Goal: Check status: Check status

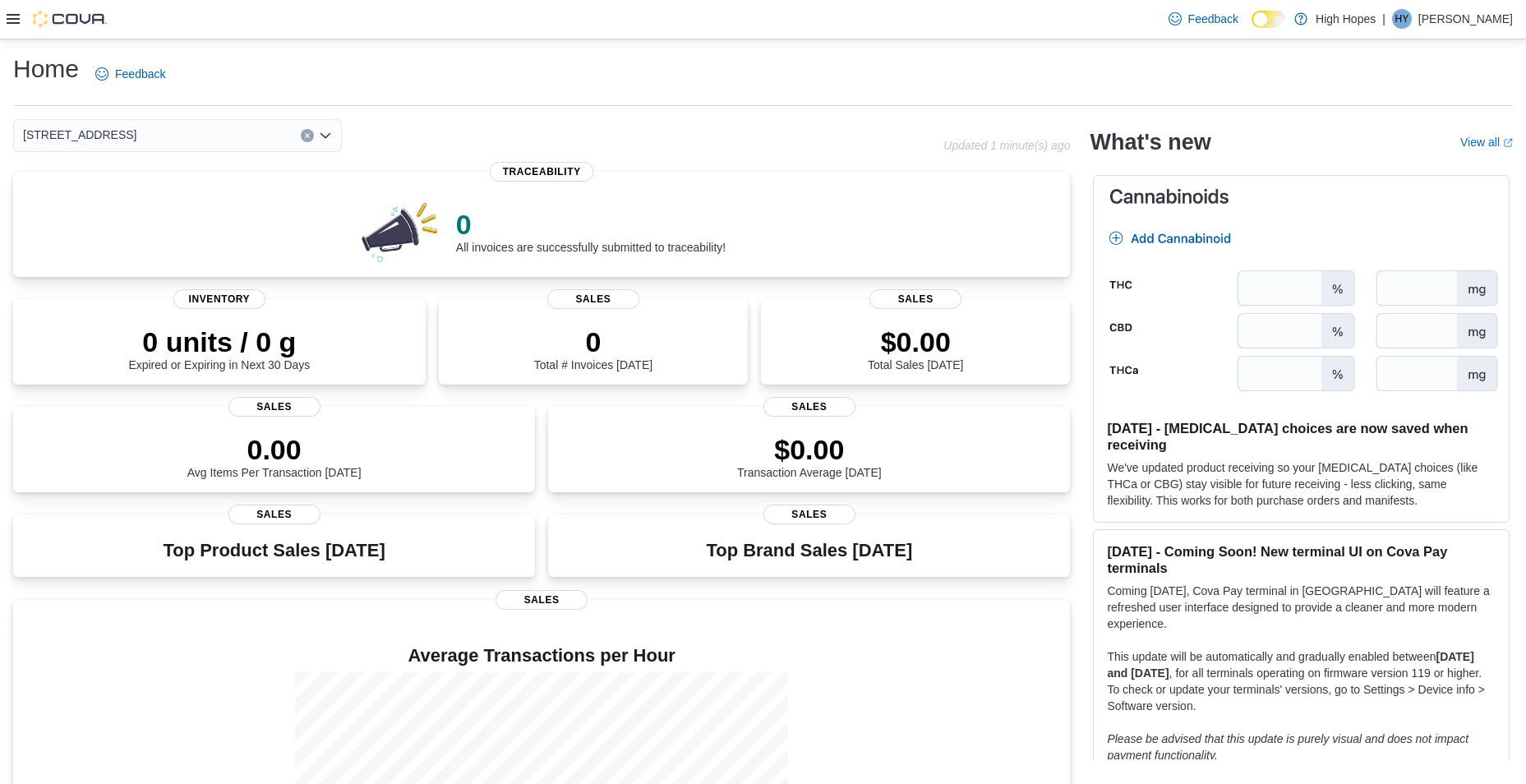
click at [17, 15] on icon at bounding box center [13, 19] width 13 height 10
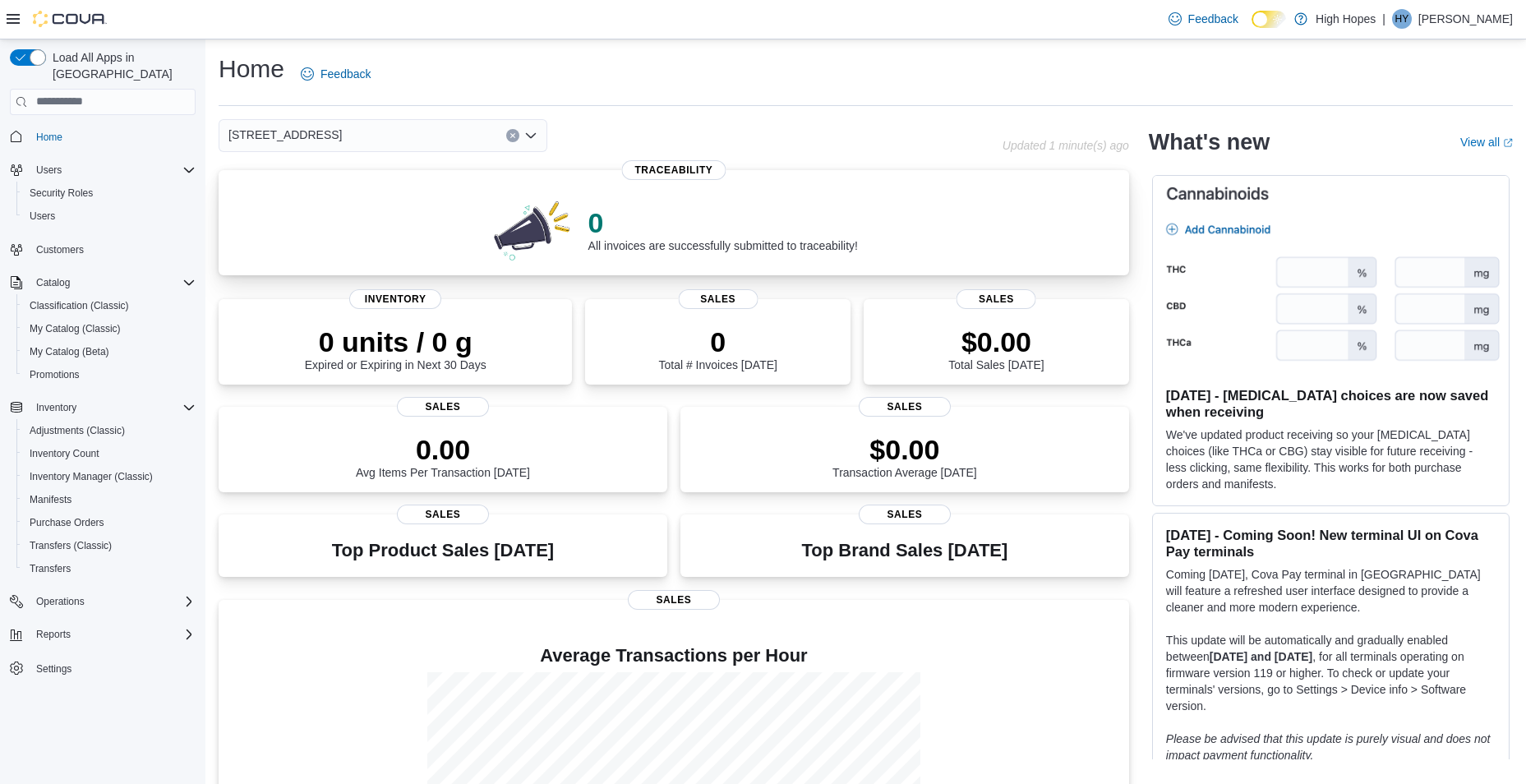
click at [840, 239] on div "0 All invoices are successfully submitted to traceability!" at bounding box center [724, 229] width 270 height 46
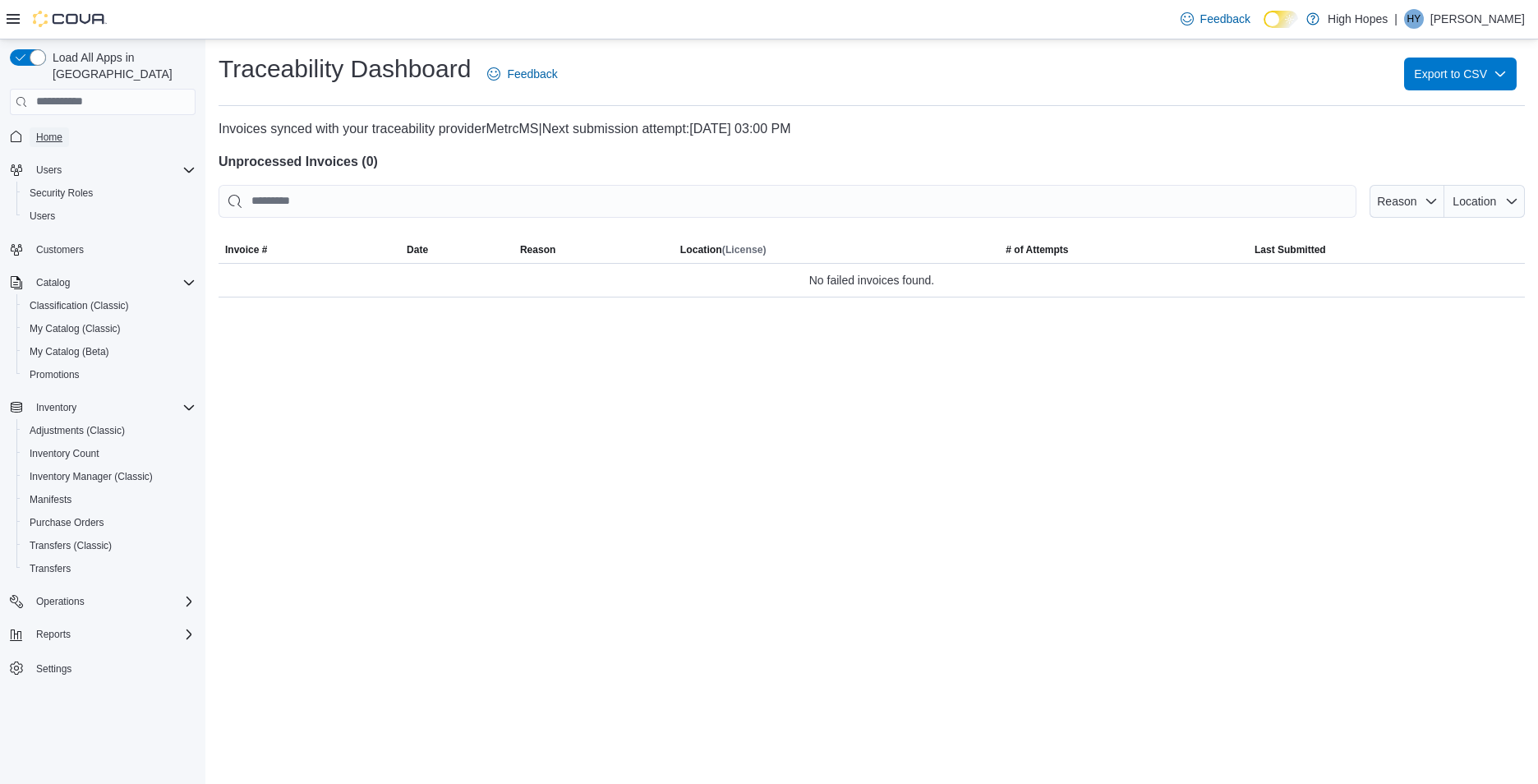
click at [51, 131] on span "Home" at bounding box center [49, 137] width 26 height 13
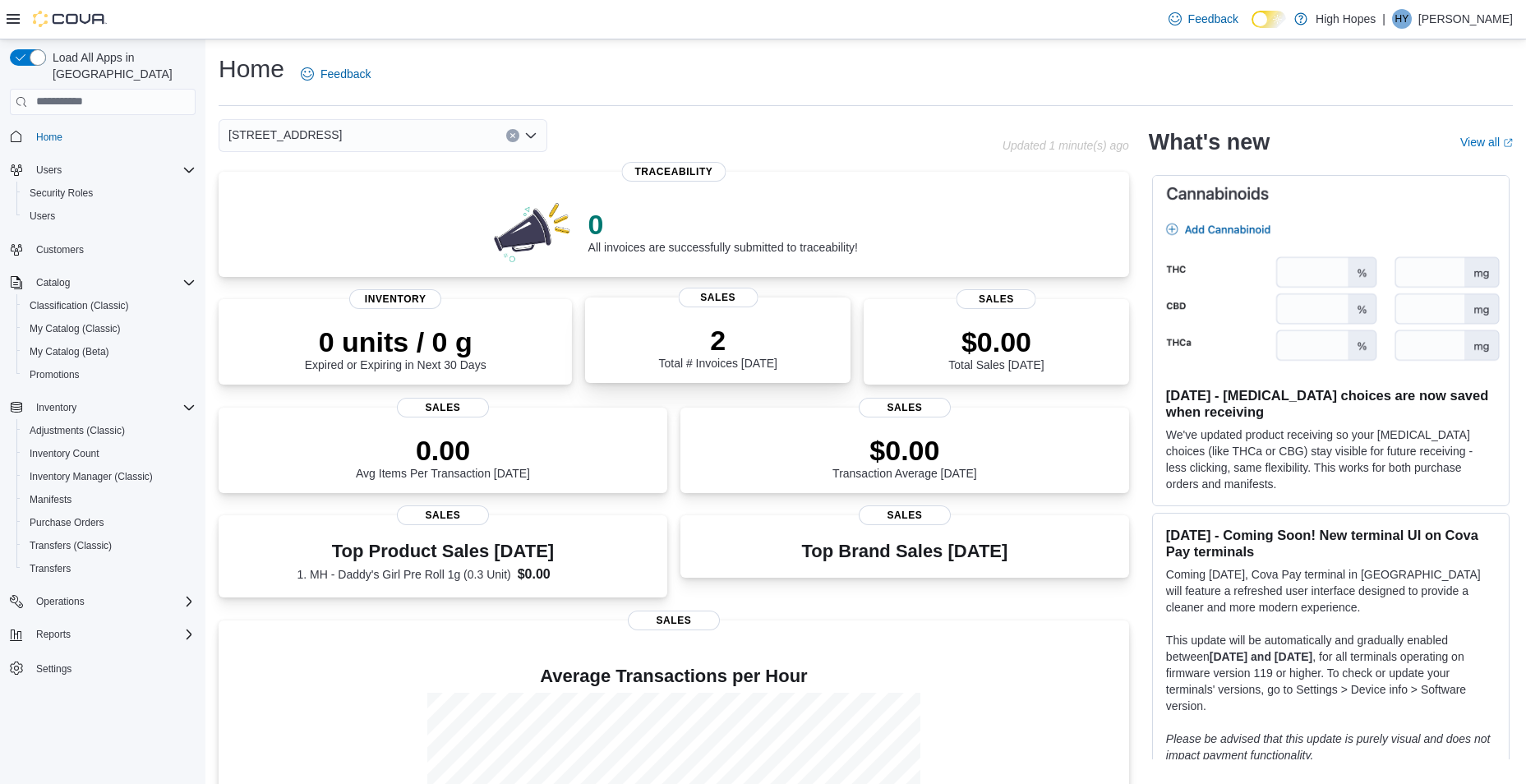
click at [770, 340] on p "2" at bounding box center [718, 340] width 118 height 33
click at [672, 216] on p "0" at bounding box center [724, 222] width 270 height 33
